Goal: Task Accomplishment & Management: Manage account settings

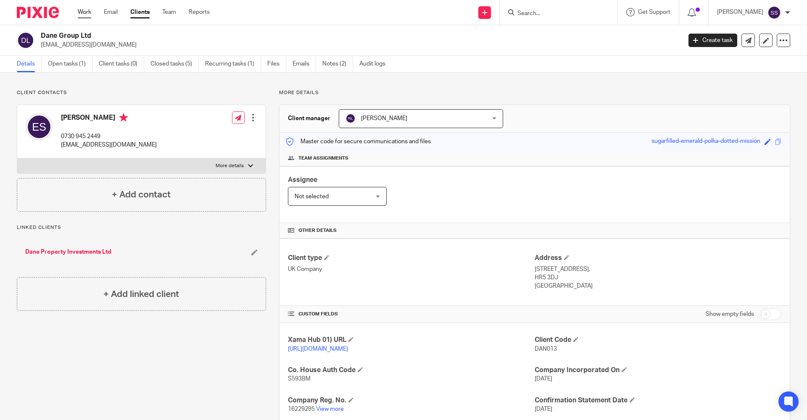
click at [81, 10] on link "Work" at bounding box center [84, 12] width 13 height 8
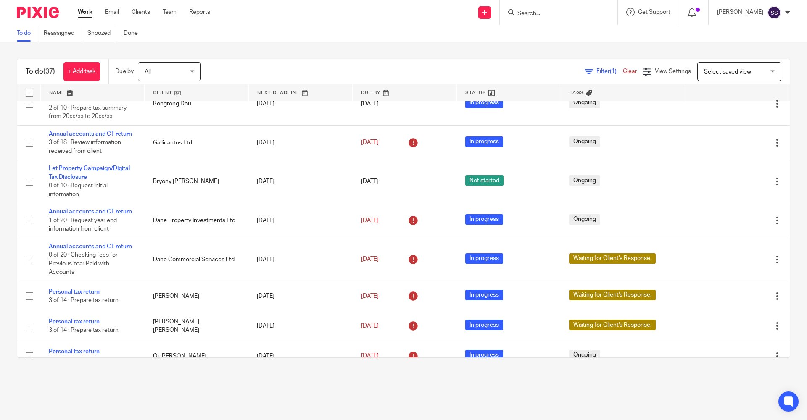
scroll to position [336, 0]
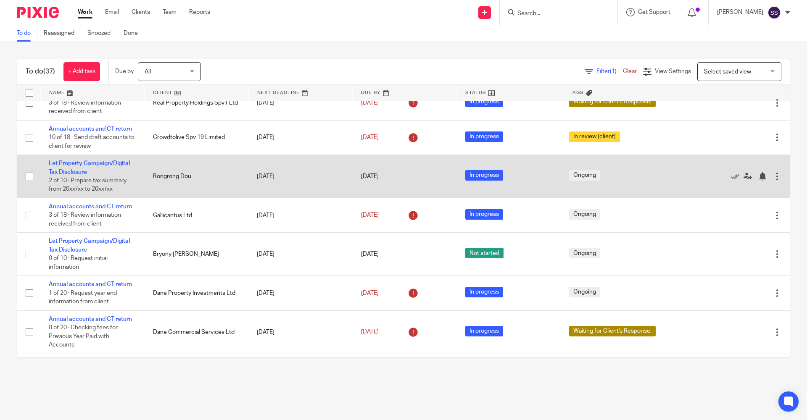
click at [101, 160] on td "Let Property Campaign/Digital Tax Disclosure 2 of 10 · Prepare tax summary from…" at bounding box center [92, 176] width 104 height 43
click at [101, 164] on link "Let Property Campaign/Digital Tax Disclosure" at bounding box center [89, 167] width 81 height 14
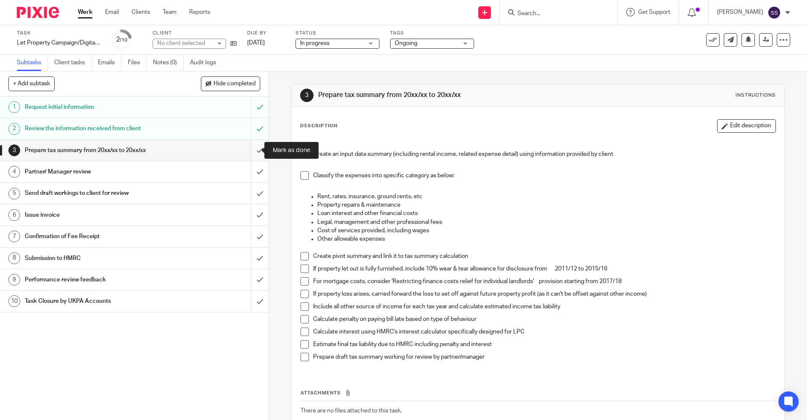
click at [250, 152] on input "submit" at bounding box center [134, 150] width 268 height 21
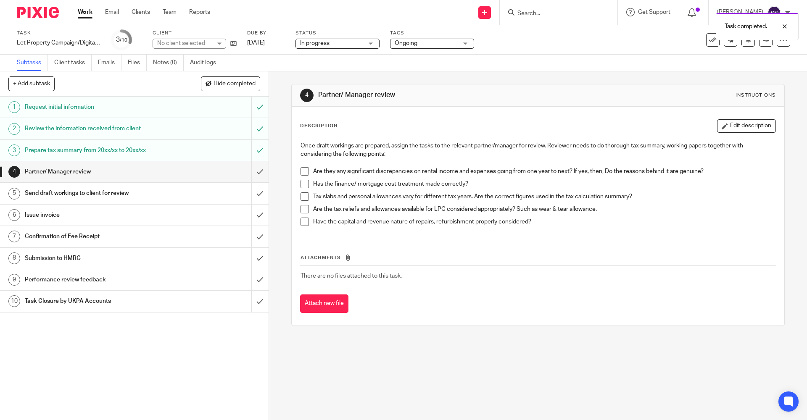
click at [610, 381] on div "4 Partner/ Manager review Instructions Description Edit description Once draft …" at bounding box center [538, 245] width 538 height 349
click at [427, 45] on span "Ongoing" at bounding box center [425, 43] width 63 height 9
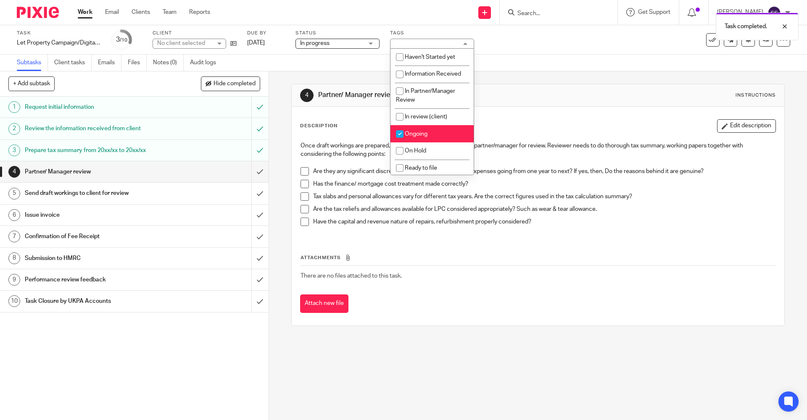
click at [409, 132] on span "Ongoing" at bounding box center [416, 134] width 23 height 6
checkbox input "false"
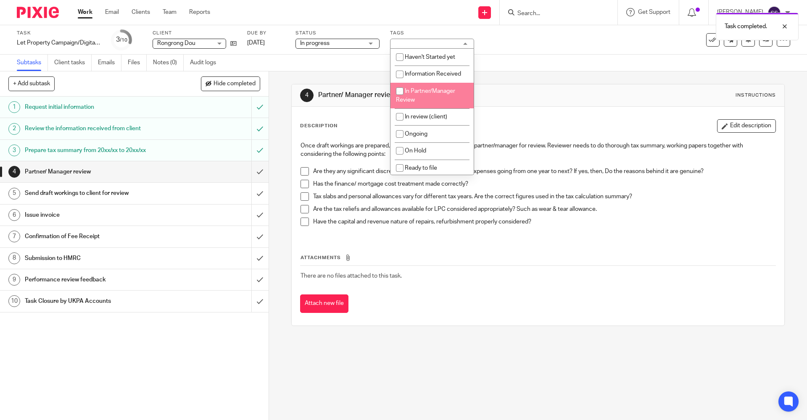
click at [413, 101] on span "In Partner/Manager Review" at bounding box center [425, 95] width 59 height 15
checkbox input "true"
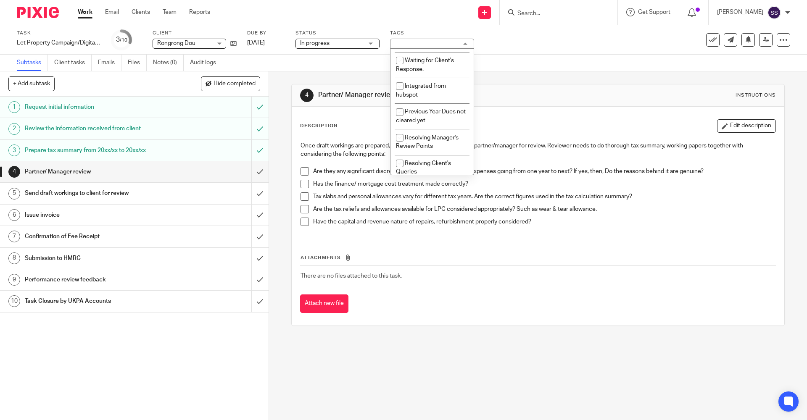
scroll to position [181, 0]
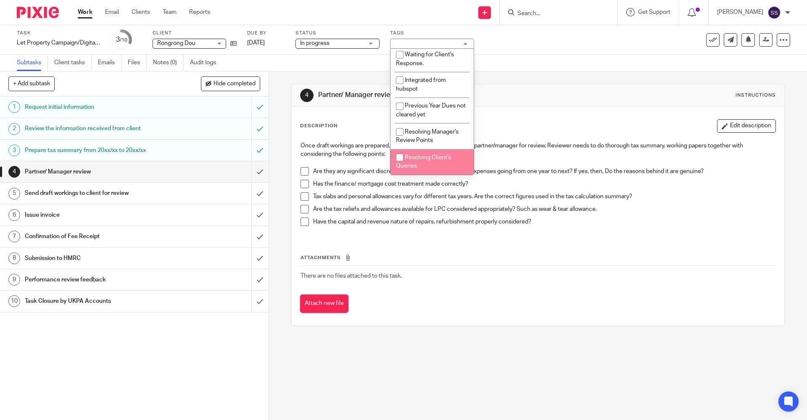
drag, startPoint x: 494, startPoint y: 362, endPoint x: 523, endPoint y: 339, distance: 37.1
click at [495, 362] on div "4 Partner/ Manager review Instructions Description Edit description Once draft …" at bounding box center [538, 245] width 538 height 349
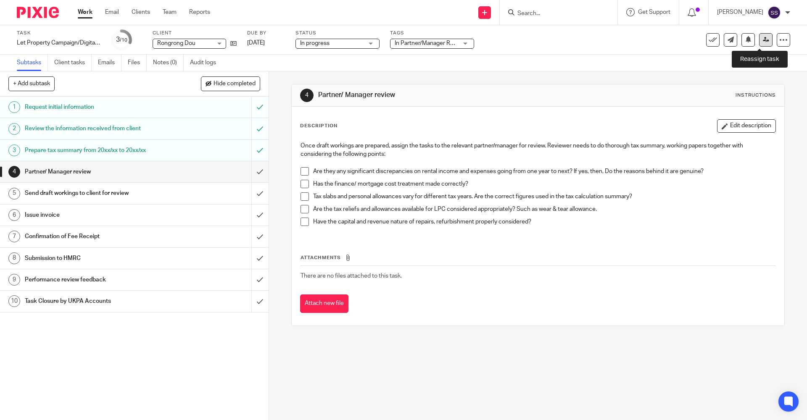
click at [759, 43] on link at bounding box center [765, 39] width 13 height 13
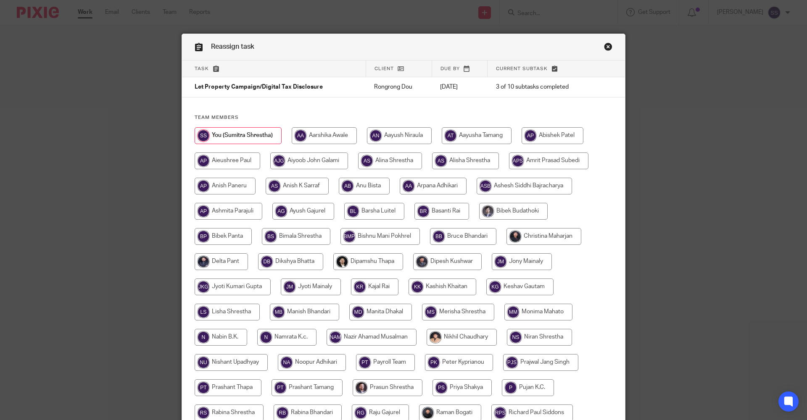
click at [477, 165] on input "radio" at bounding box center [465, 161] width 67 height 17
radio input "true"
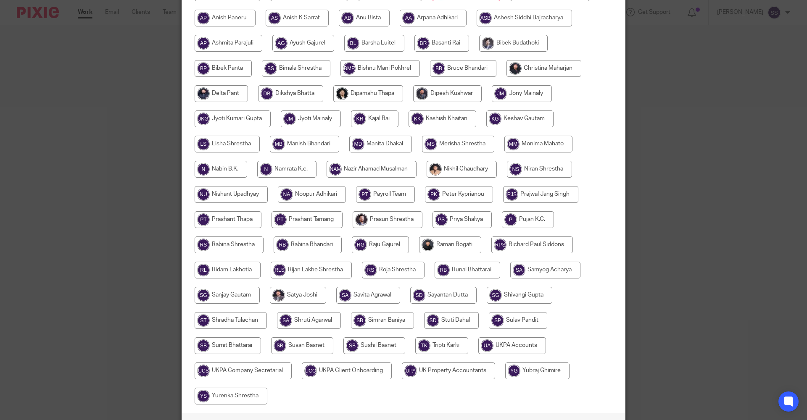
scroll to position [230, 0]
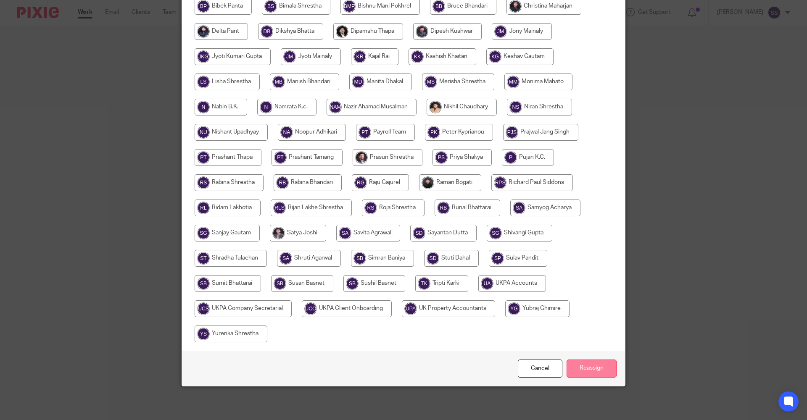
click at [585, 375] on input "Reassign" at bounding box center [591, 369] width 50 height 18
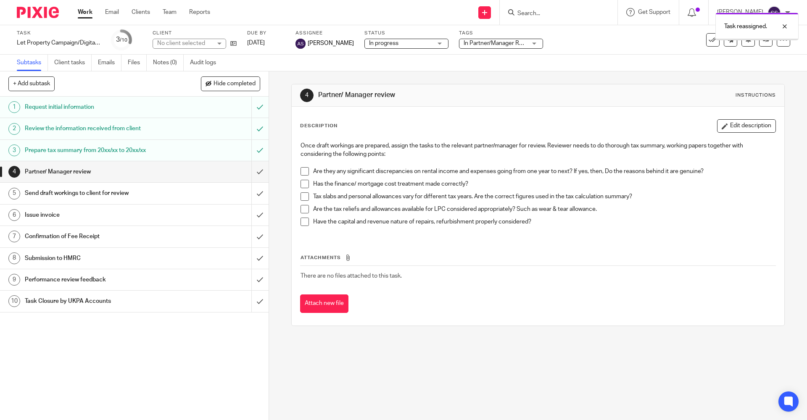
click at [444, 329] on div "4 Partner/ Manager review Instructions Description Edit description Once draft …" at bounding box center [537, 204] width 493 height 267
click at [84, 15] on link "Work" at bounding box center [85, 12] width 15 height 8
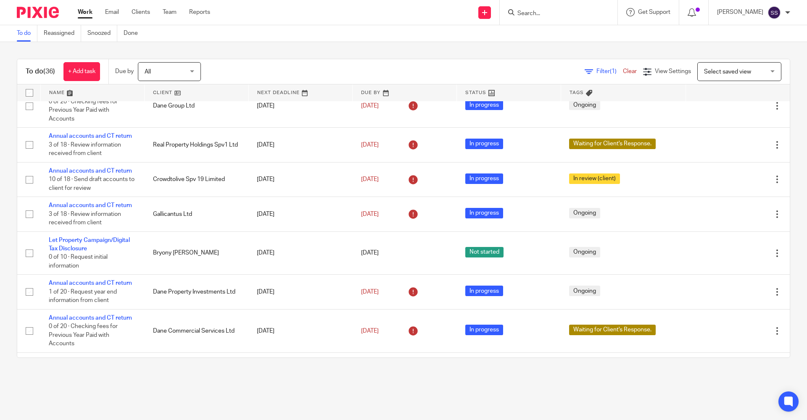
scroll to position [462, 0]
